Goal: Contribute content: Add original content to the website for others to see

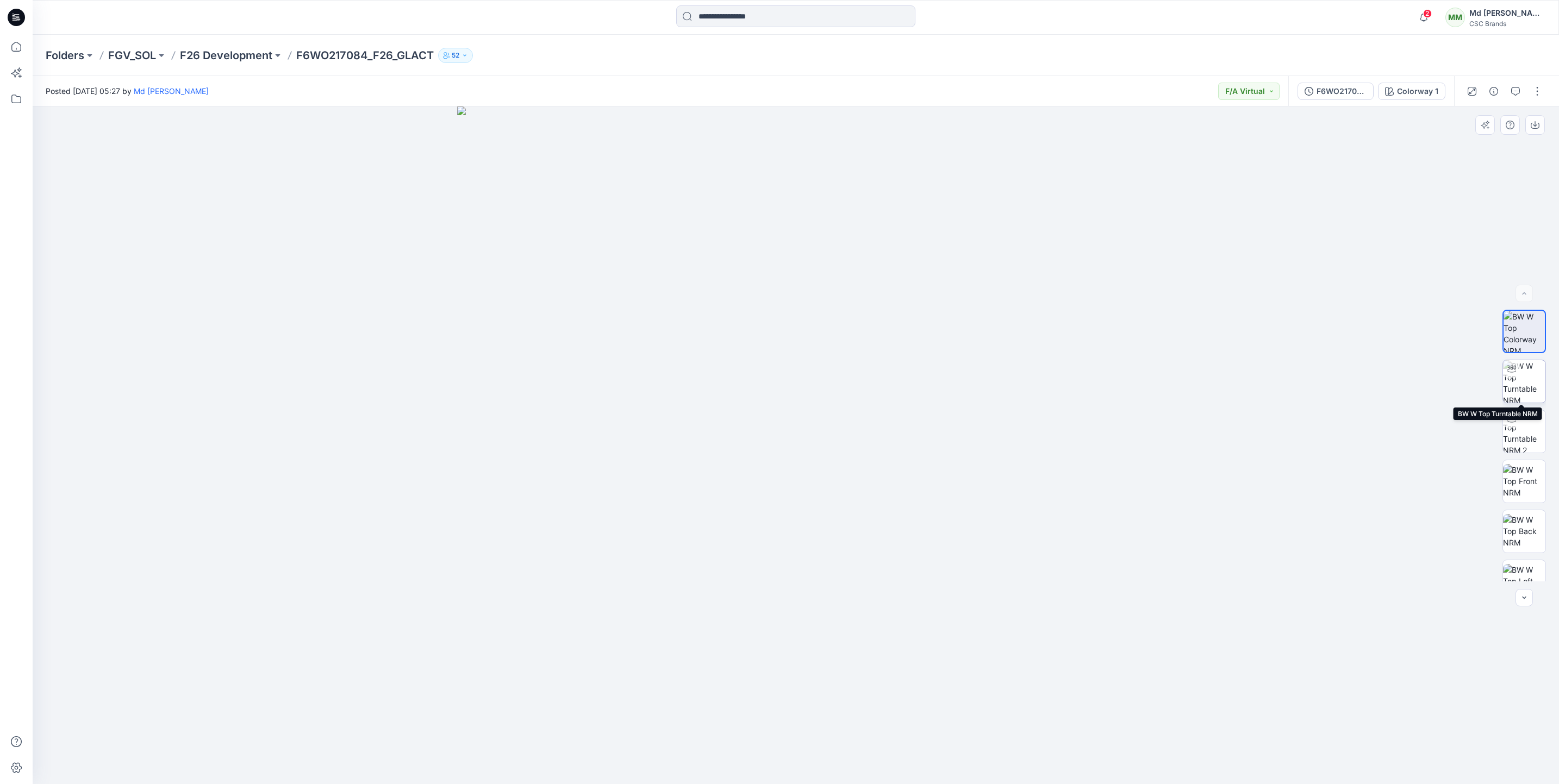
click at [1518, 384] on img at bounding box center [1524, 381] width 42 height 42
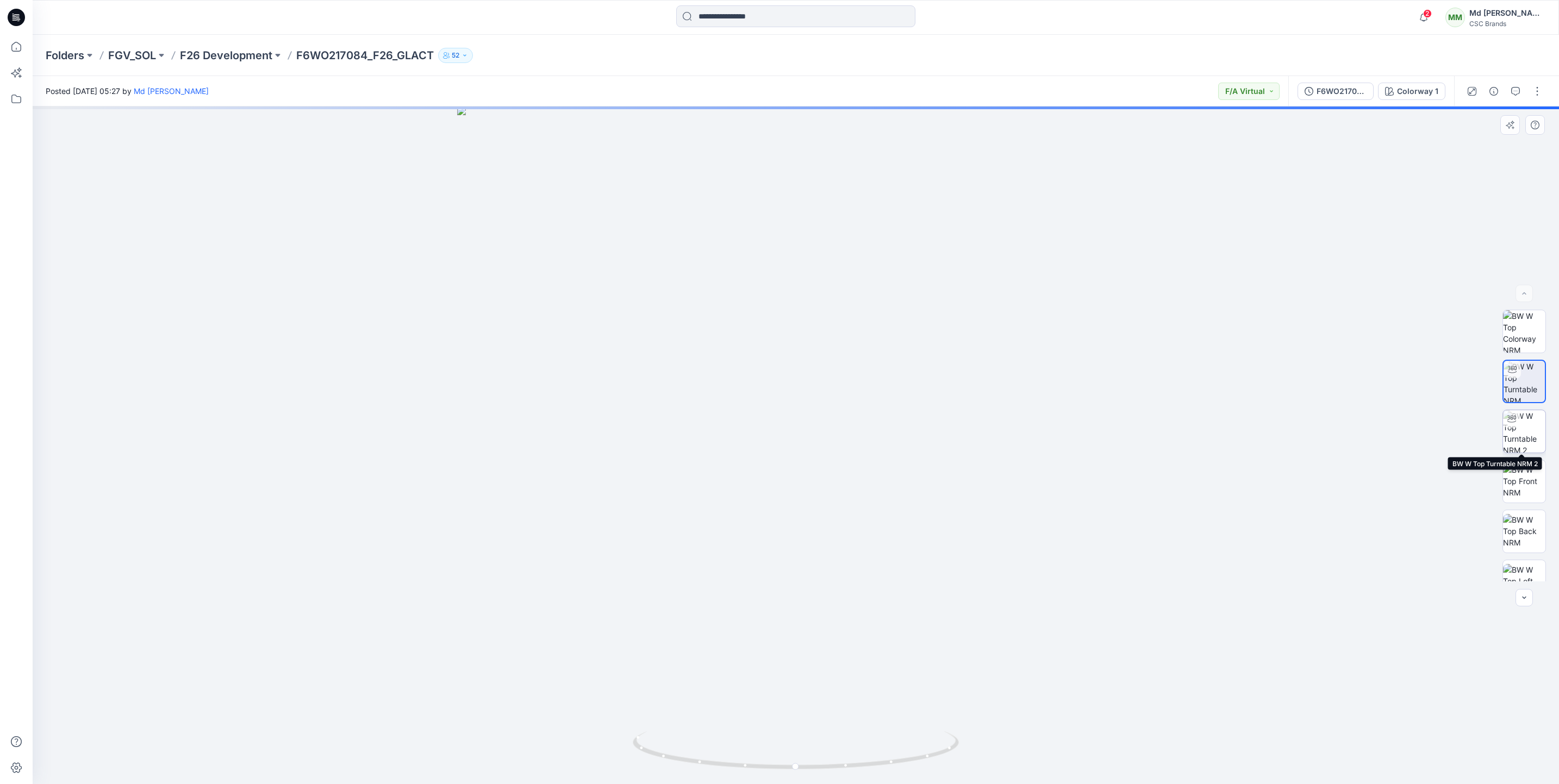
click at [1517, 440] on img at bounding box center [1524, 431] width 42 height 42
click at [1522, 480] on img at bounding box center [1524, 481] width 42 height 34
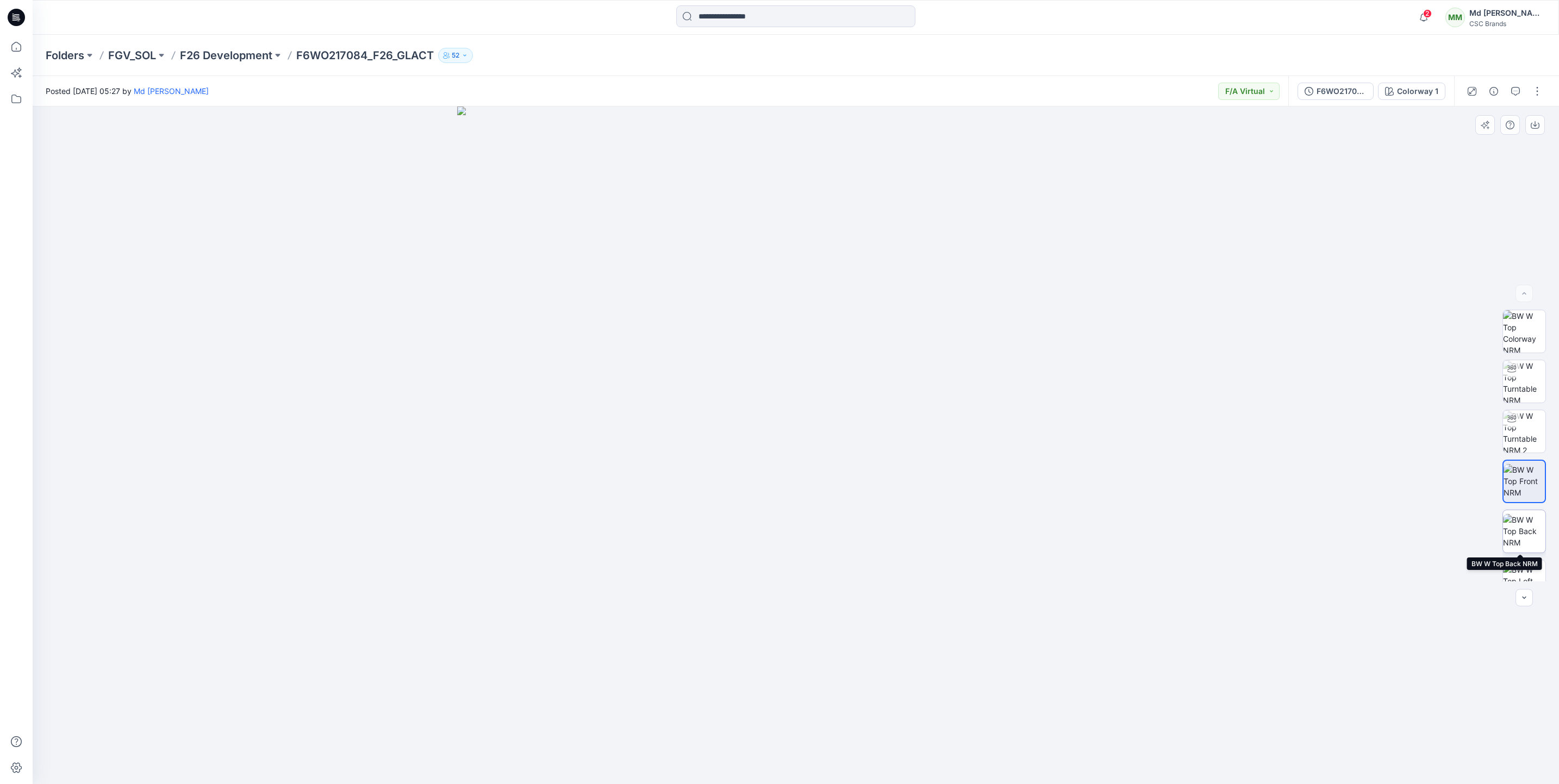
click at [1520, 530] on img at bounding box center [1524, 531] width 42 height 34
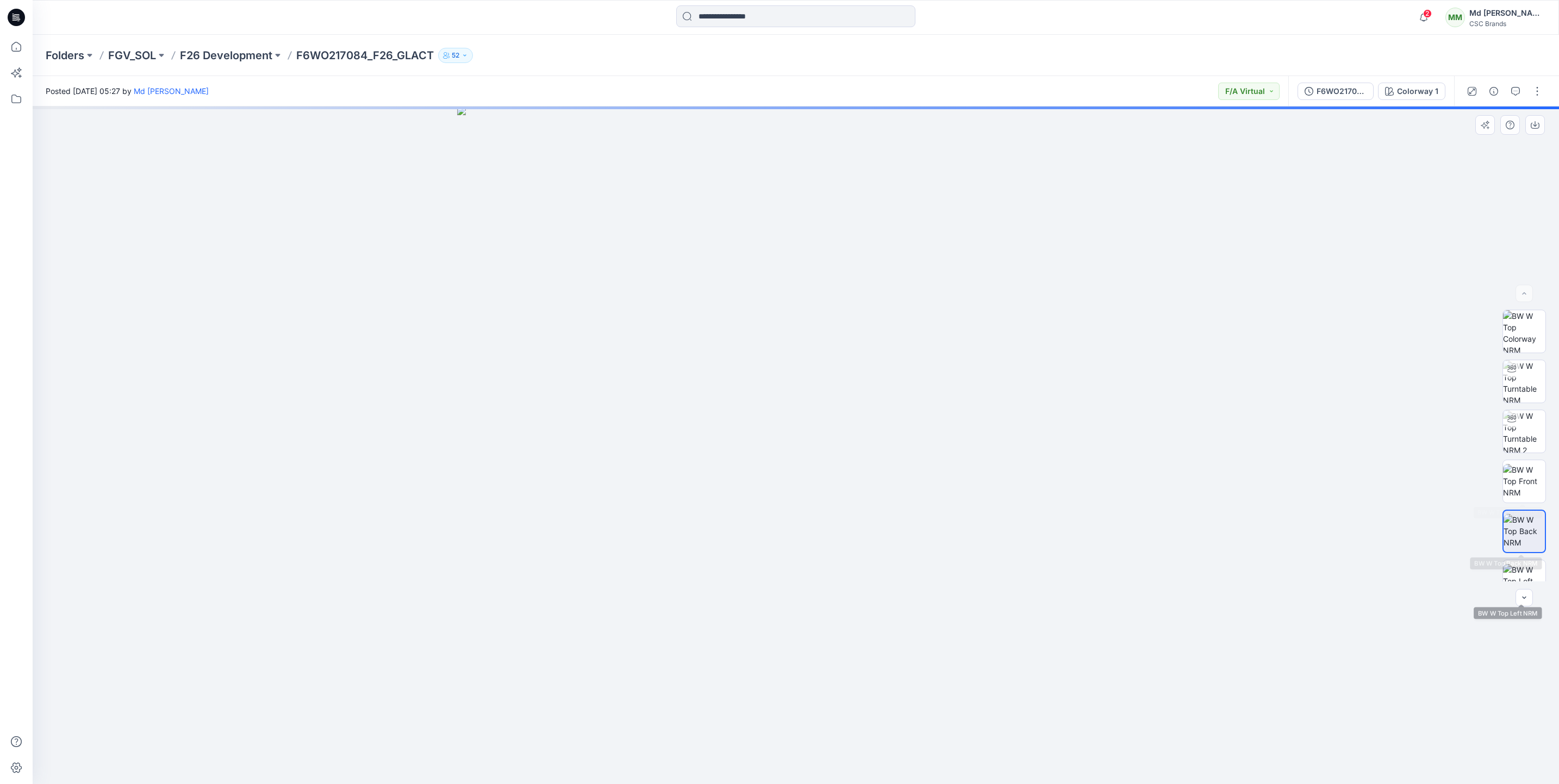
scroll to position [122, 0]
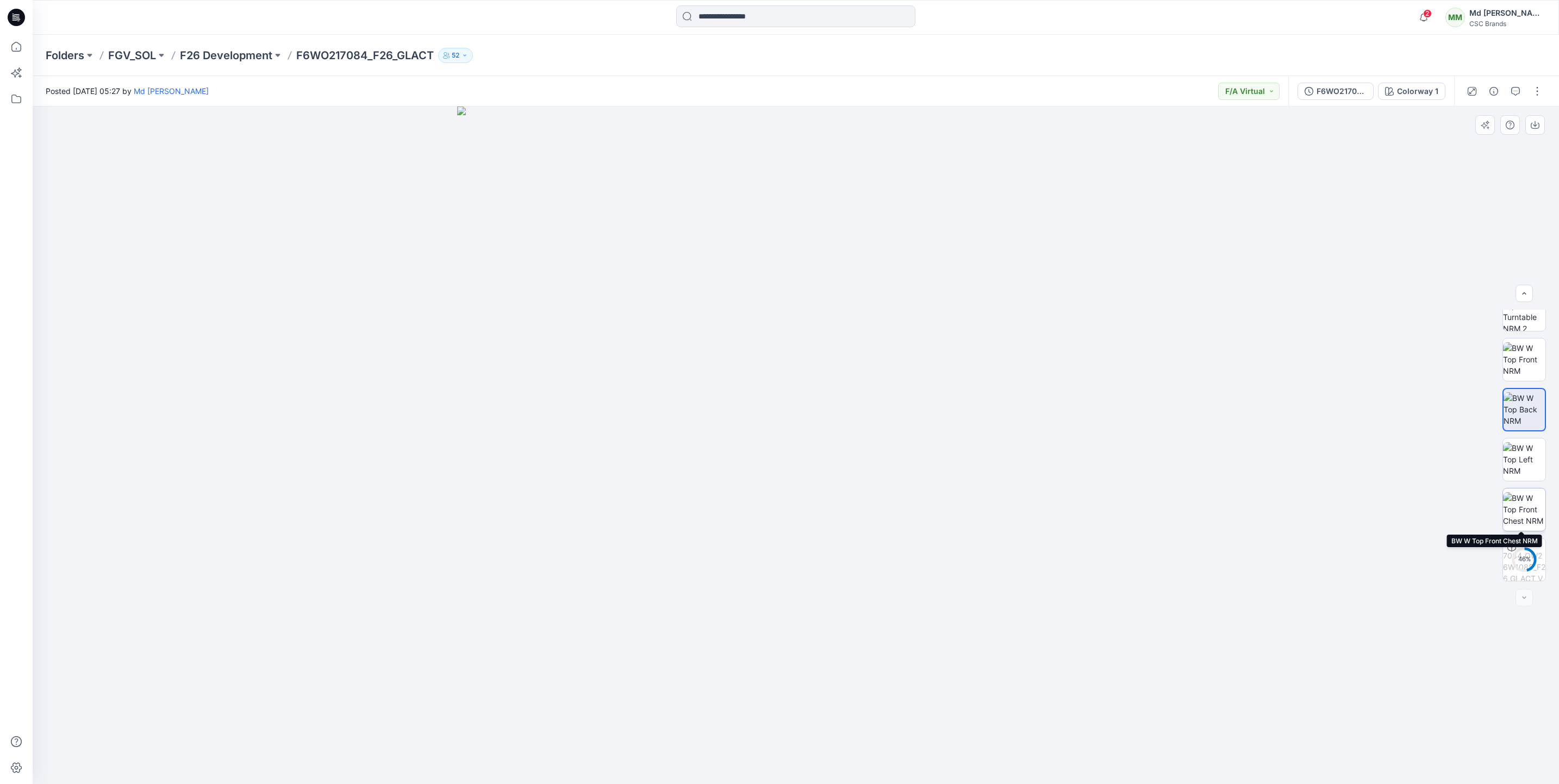
click at [1518, 500] on img at bounding box center [1524, 509] width 42 height 34
click at [1543, 90] on button "button" at bounding box center [1537, 91] width 18 height 18
click at [1492, 144] on button "Edit" at bounding box center [1491, 146] width 100 height 20
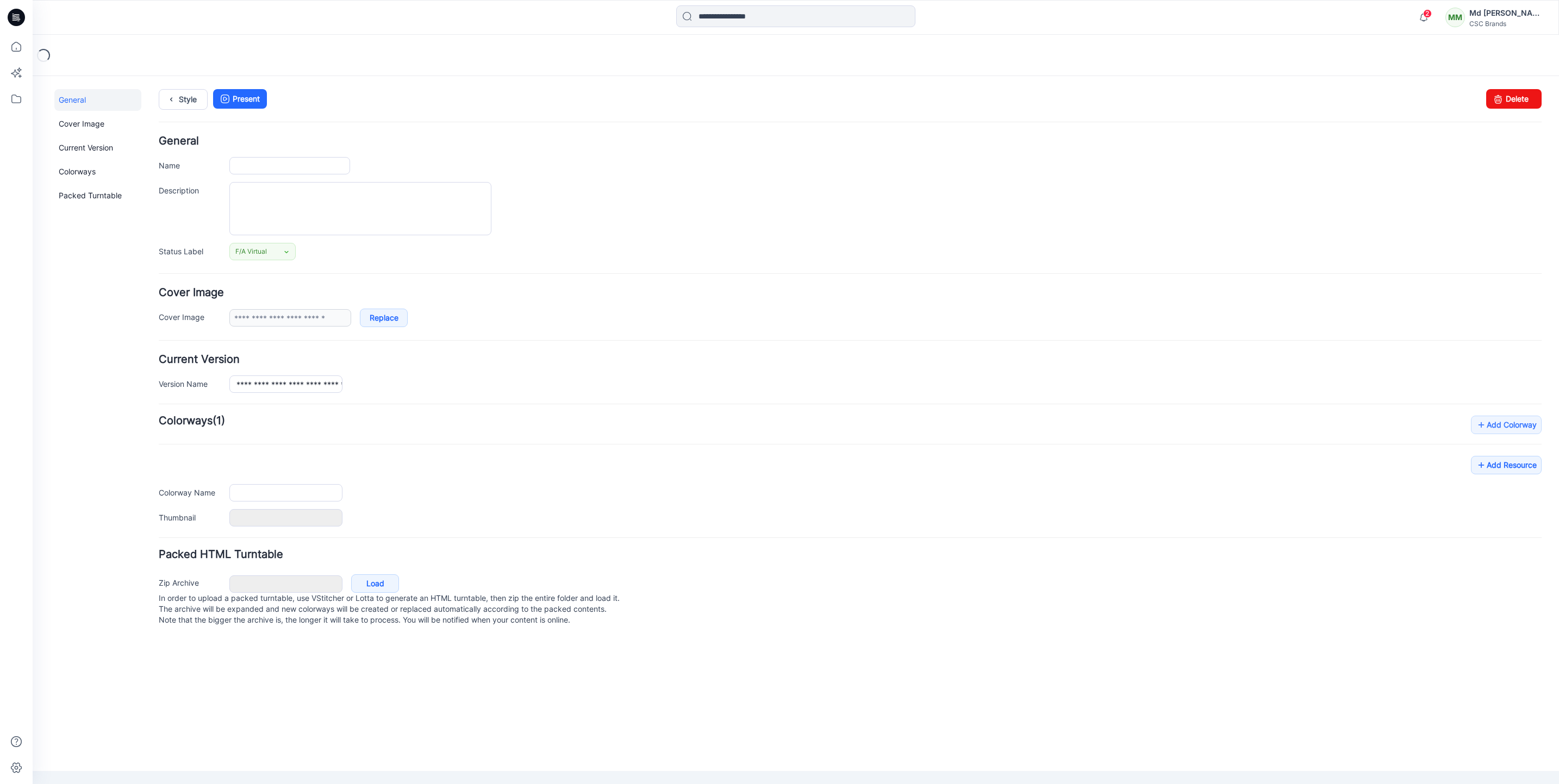
type input "**********"
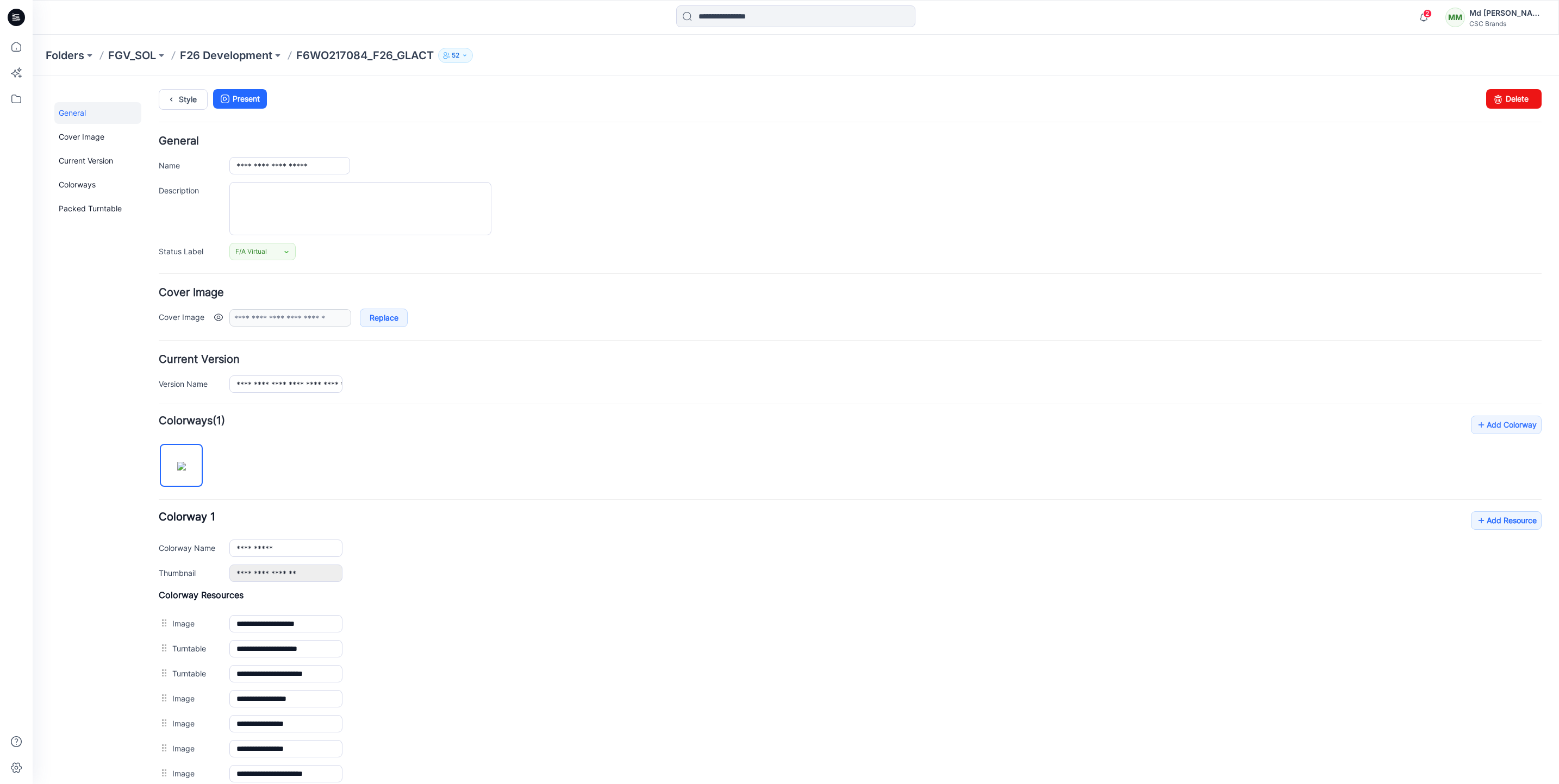
scroll to position [162, 0]
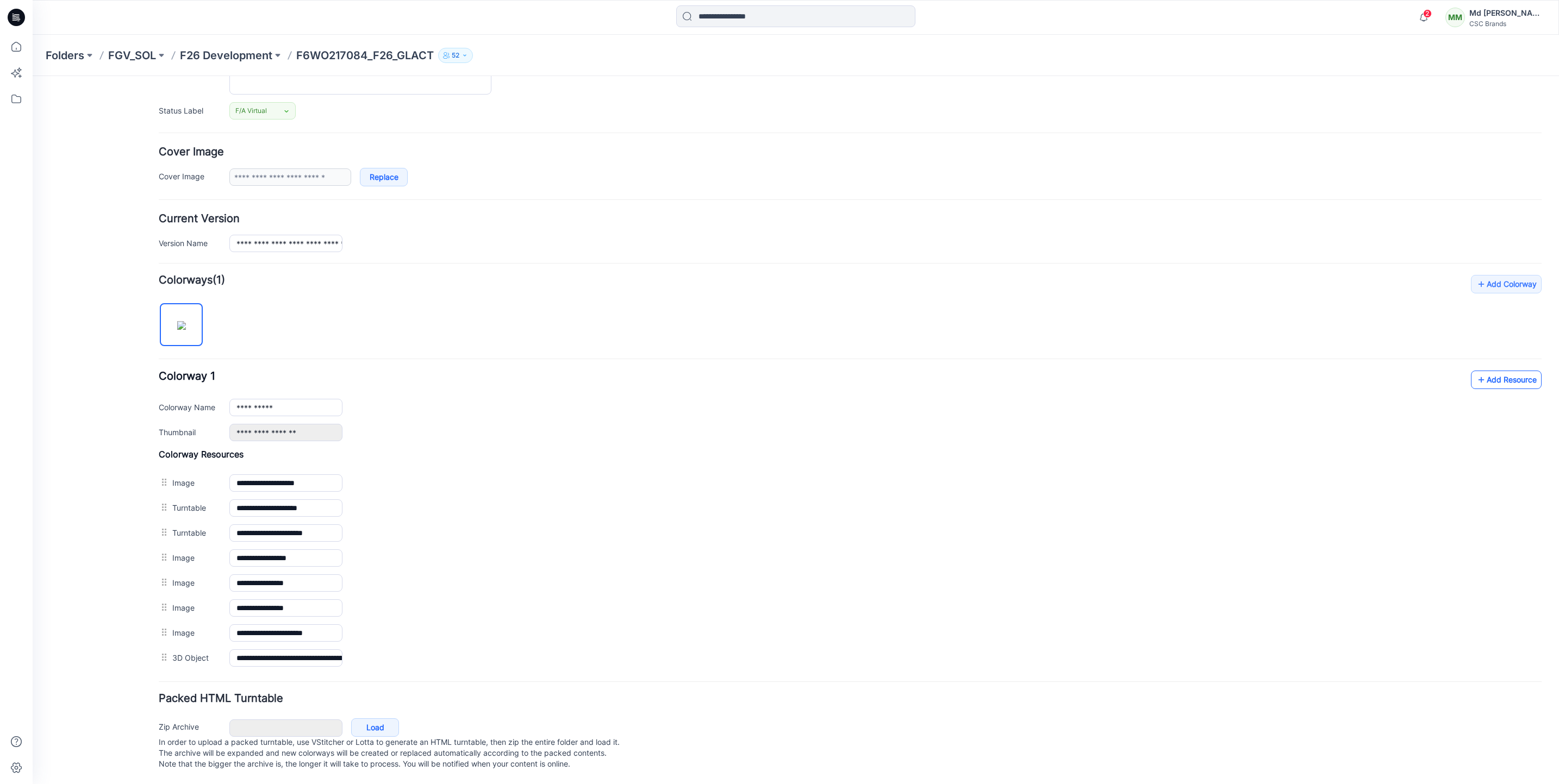
click at [1501, 371] on link "Add Resource" at bounding box center [1506, 380] width 71 height 19
